Goal: Find specific page/section: Find specific page/section

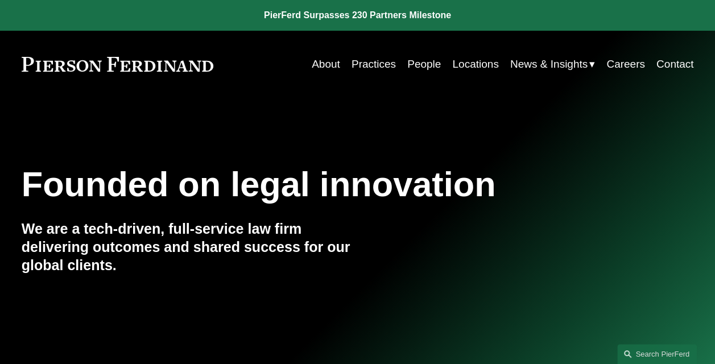
click at [426, 68] on link "People" at bounding box center [425, 65] width 34 height 22
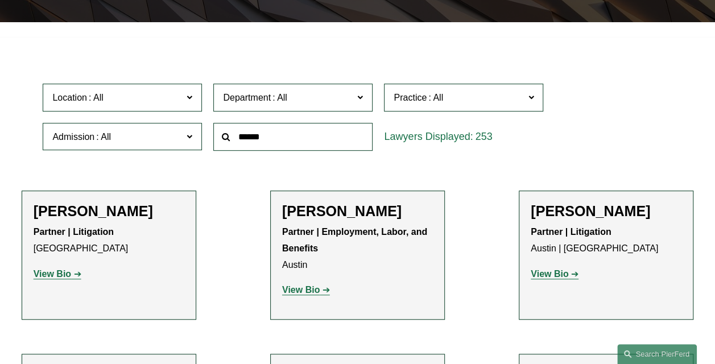
scroll to position [285, 0]
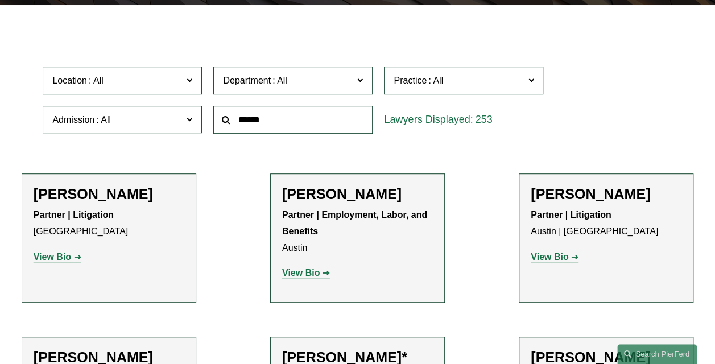
click at [303, 119] on input "text" at bounding box center [292, 120] width 159 height 28
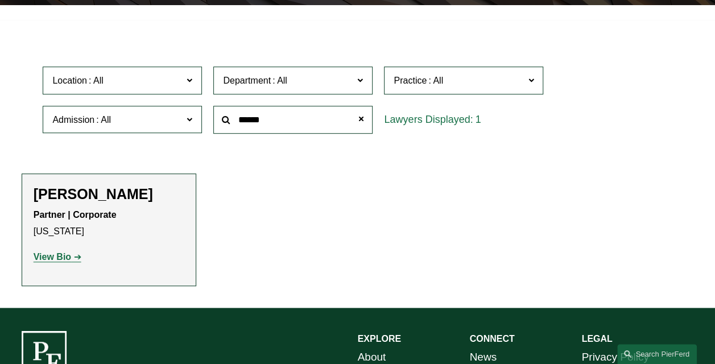
type input "******"
